Goal: Complete application form: Complete application form

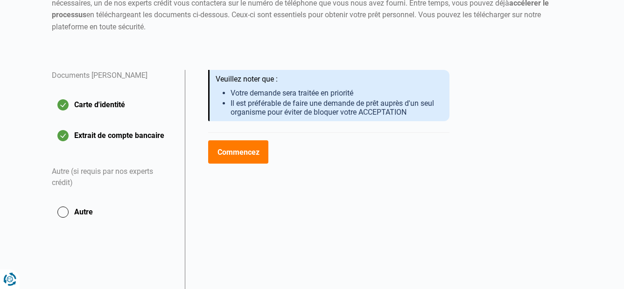
scroll to position [172, 0]
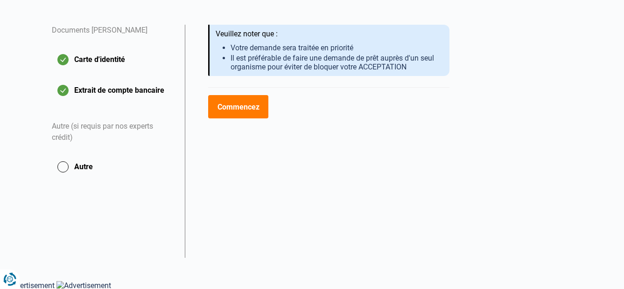
click at [236, 106] on button "Commencez" at bounding box center [238, 106] width 60 height 23
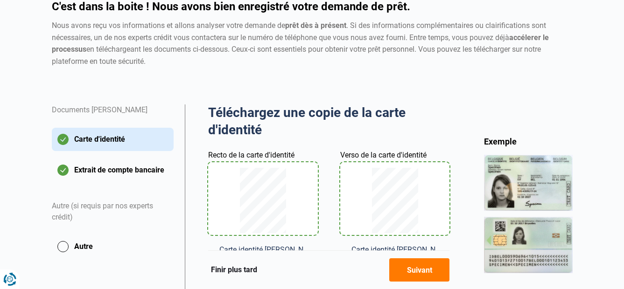
scroll to position [77, 0]
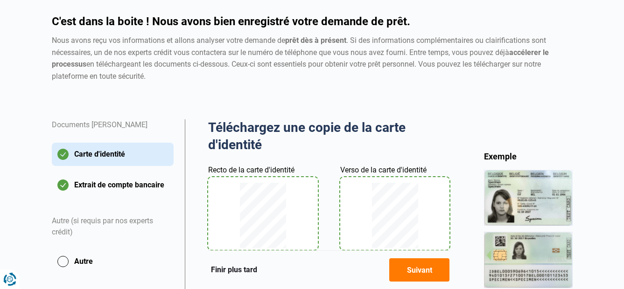
click at [86, 263] on button "Autre" at bounding box center [113, 261] width 122 height 23
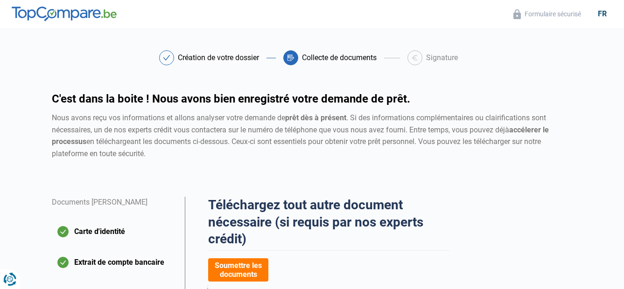
scroll to position [140, 0]
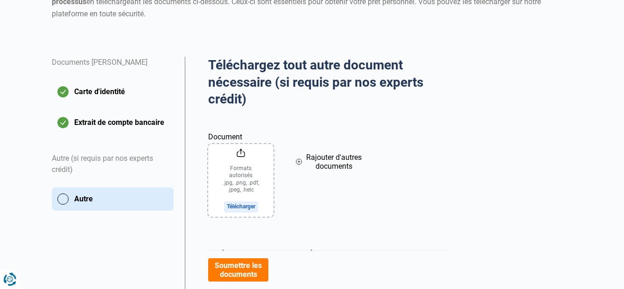
click at [239, 268] on button "Soumettre les documents" at bounding box center [238, 270] width 60 height 23
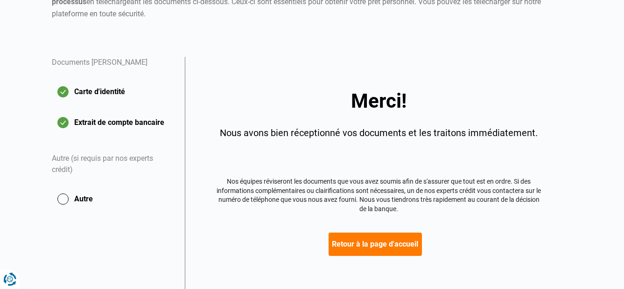
scroll to position [172, 0]
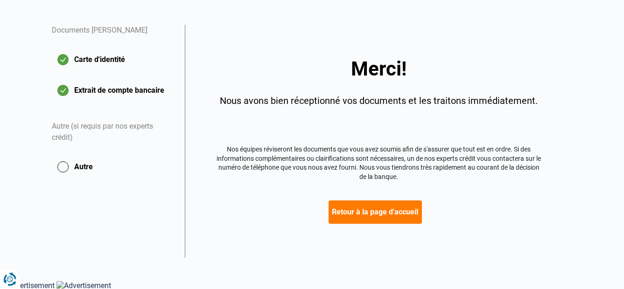
click at [78, 168] on button "Autre" at bounding box center [113, 166] width 122 height 23
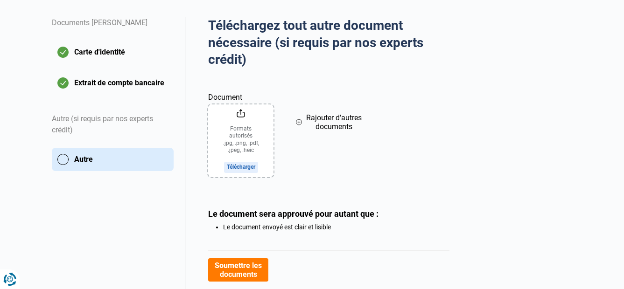
scroll to position [187, 0]
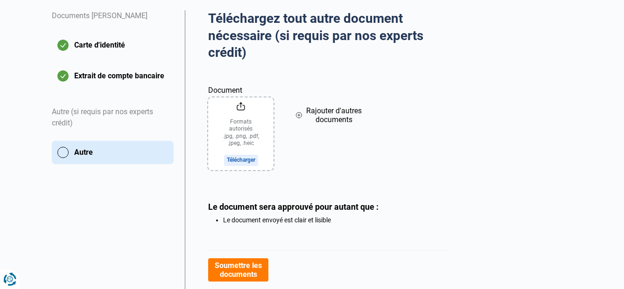
click at [237, 128] on input "Document" at bounding box center [240, 134] width 65 height 73
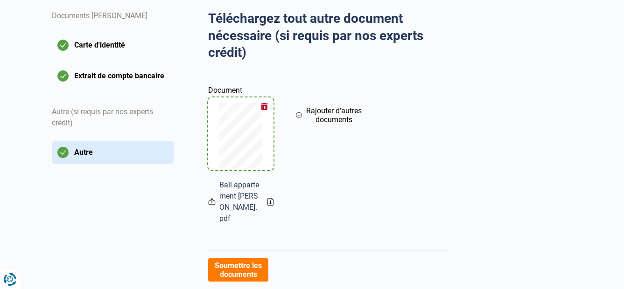
click at [232, 266] on button "Soumettre les documents" at bounding box center [238, 270] width 60 height 23
